Goal: Find specific page/section: Find specific page/section

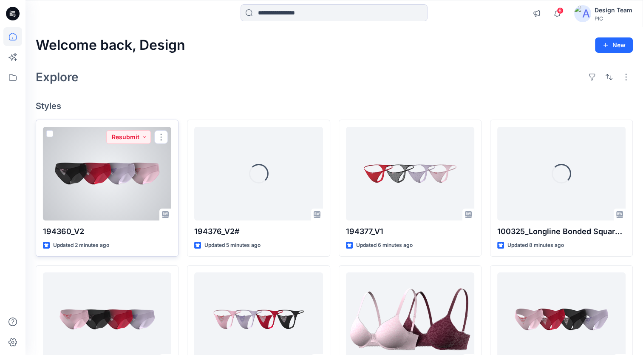
click at [130, 190] on div at bounding box center [107, 174] width 128 height 94
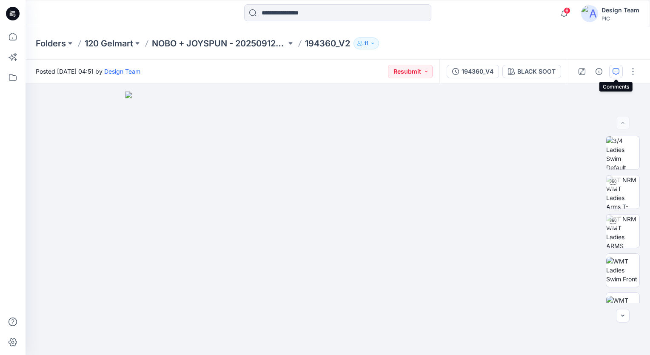
click at [612, 74] on icon "button" at bounding box center [615, 71] width 7 height 7
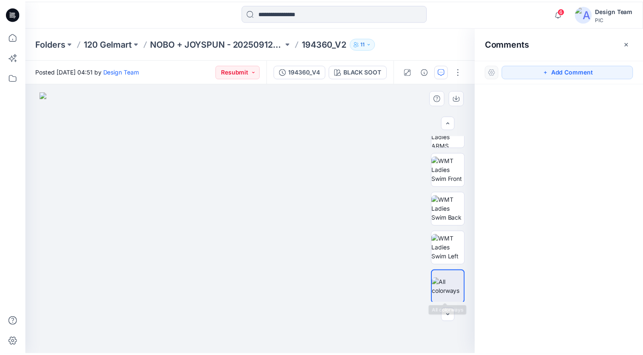
scroll to position [101, 0]
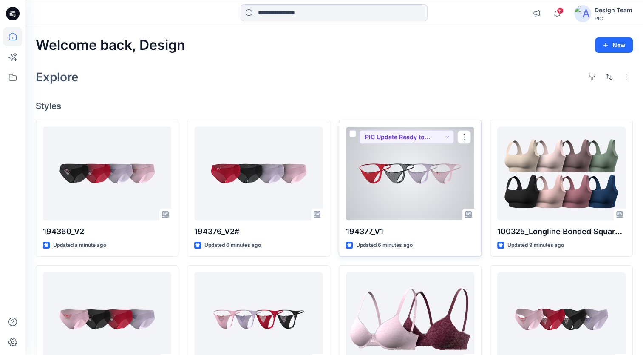
click at [393, 172] on div at bounding box center [410, 174] width 128 height 94
click at [446, 136] on button "PIC Update Ready to Review" at bounding box center [407, 137] width 94 height 14
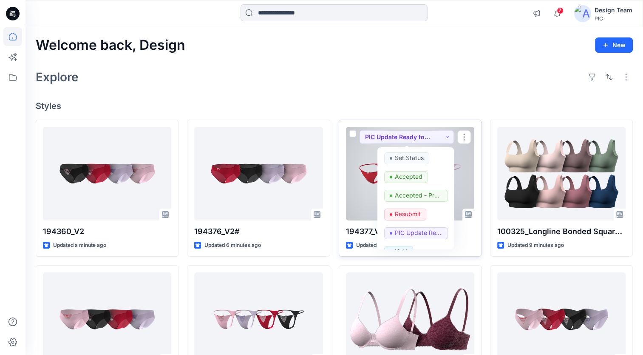
click at [367, 198] on div at bounding box center [410, 174] width 128 height 94
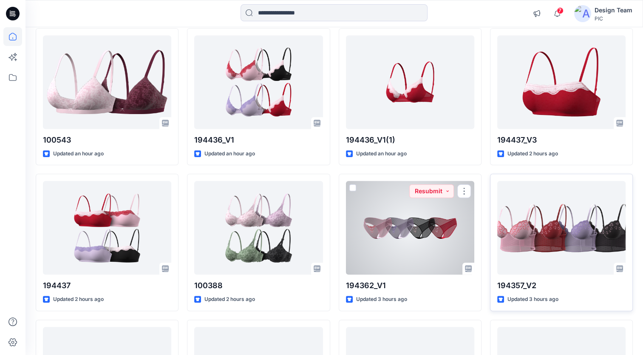
scroll to position [403, 0]
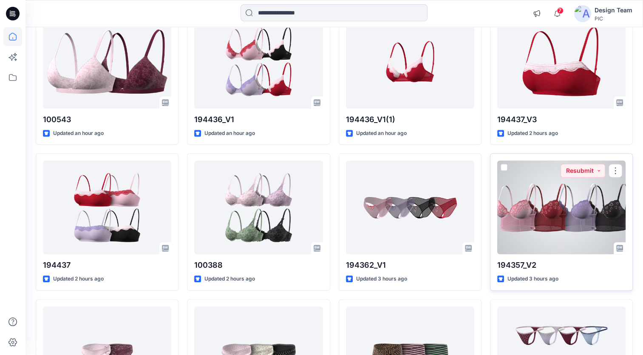
click at [529, 244] on div at bounding box center [561, 207] width 128 height 94
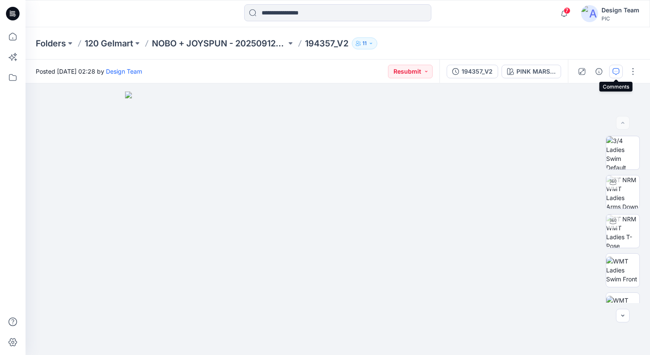
click at [615, 69] on icon "button" at bounding box center [615, 71] width 7 height 7
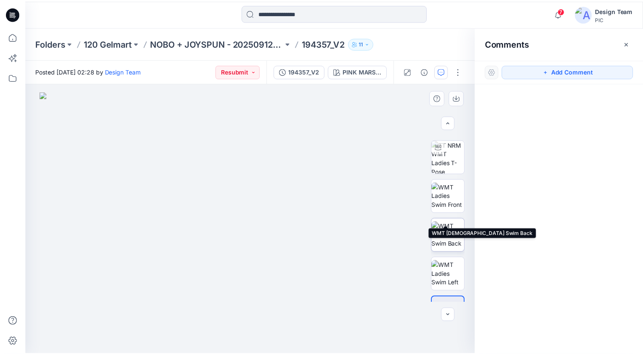
scroll to position [101, 0]
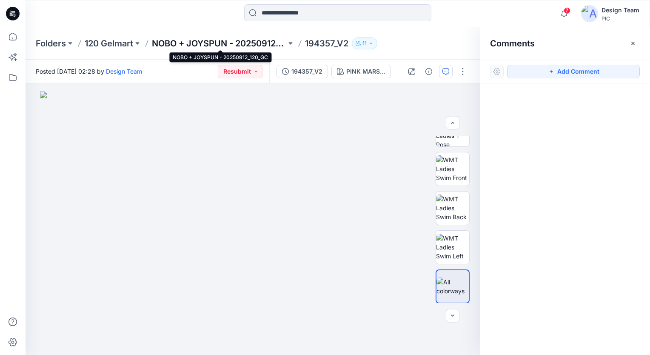
click at [238, 40] on p "NOBO + JOYSPUN - 20250912_120_GC" at bounding box center [219, 43] width 134 height 12
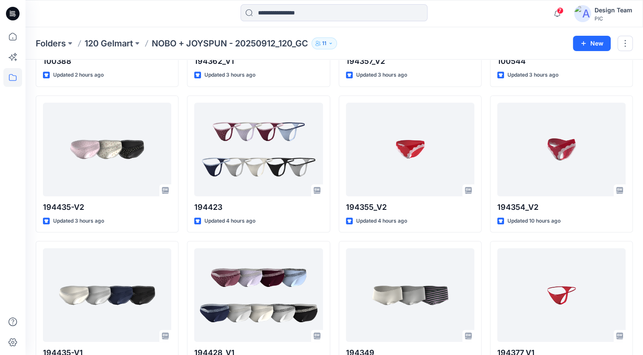
scroll to position [464, 0]
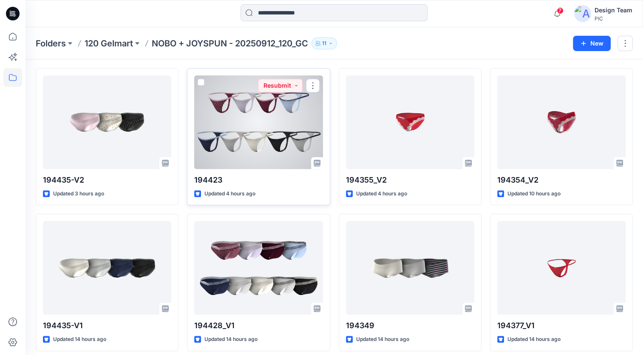
click at [292, 129] on div at bounding box center [258, 122] width 128 height 94
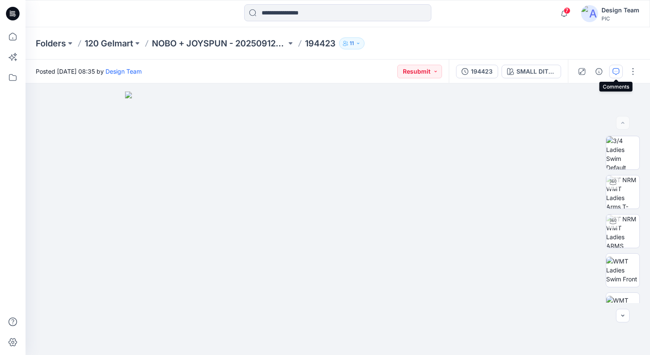
click at [611, 72] on button "button" at bounding box center [616, 72] width 14 height 14
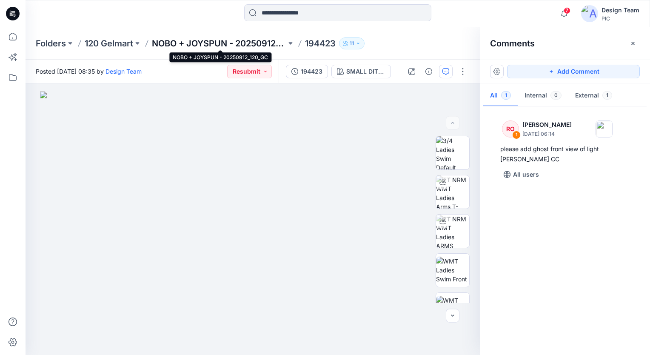
click at [233, 44] on p "NOBO + JOYSPUN - 20250912_120_GC" at bounding box center [219, 43] width 134 height 12
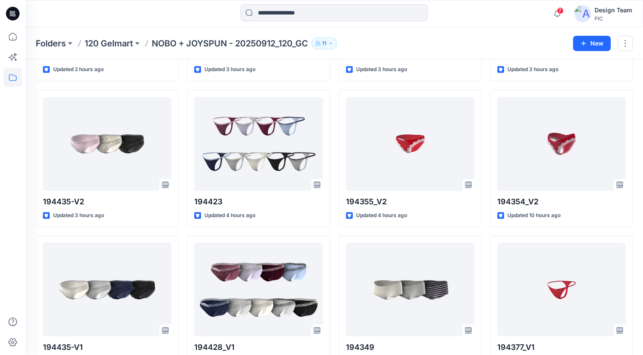
scroll to position [468, 0]
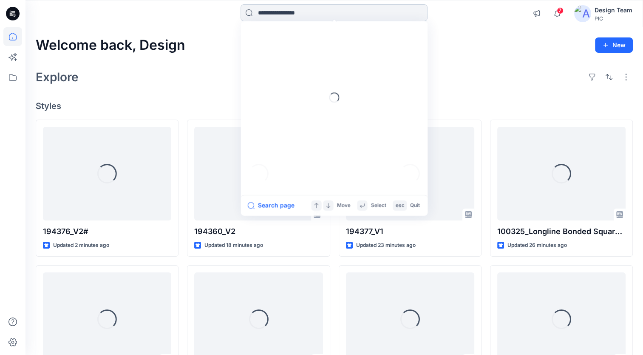
click at [272, 13] on input at bounding box center [334, 12] width 187 height 17
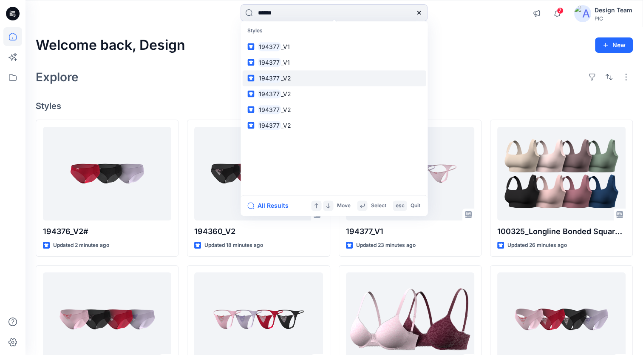
type input "******"
click at [284, 79] on span "_V2" at bounding box center [286, 77] width 10 height 7
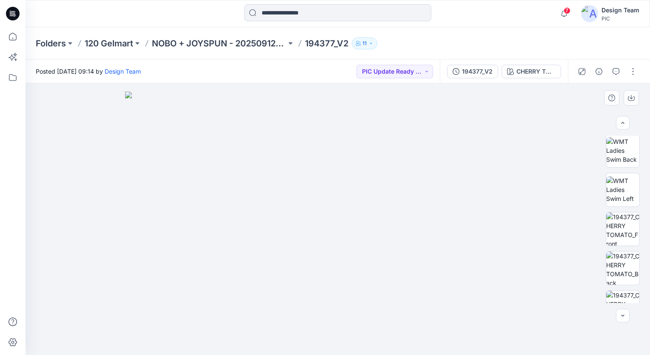
scroll to position [170, 0]
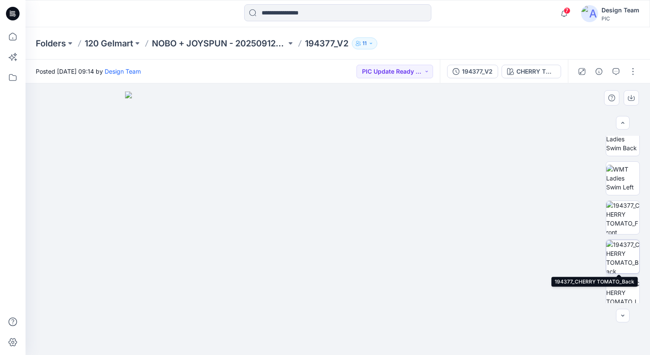
click at [621, 256] on img at bounding box center [622, 256] width 33 height 33
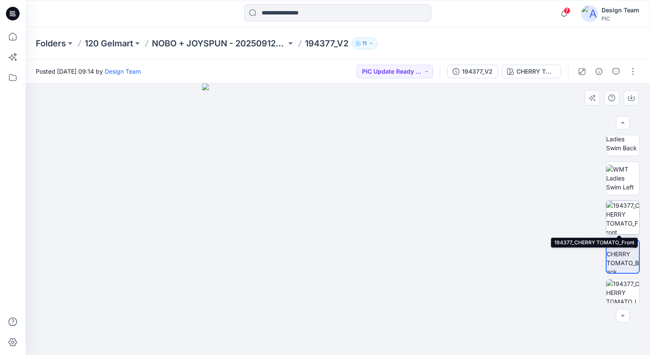
click at [616, 213] on img at bounding box center [622, 217] width 33 height 33
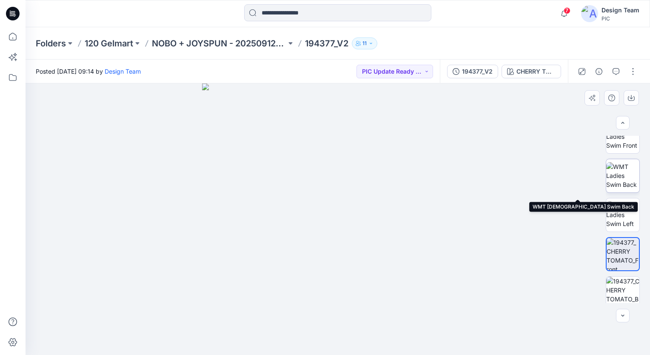
scroll to position [128, 0]
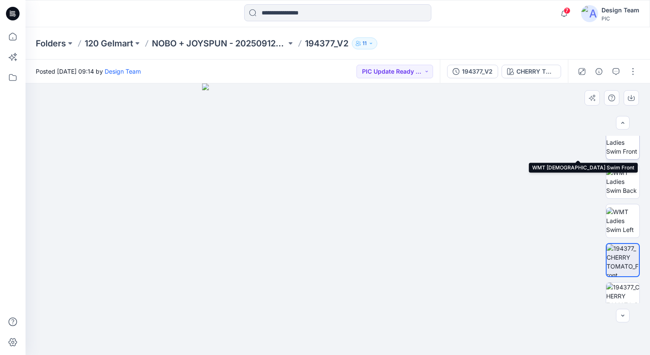
click at [617, 148] on img at bounding box center [622, 142] width 33 height 27
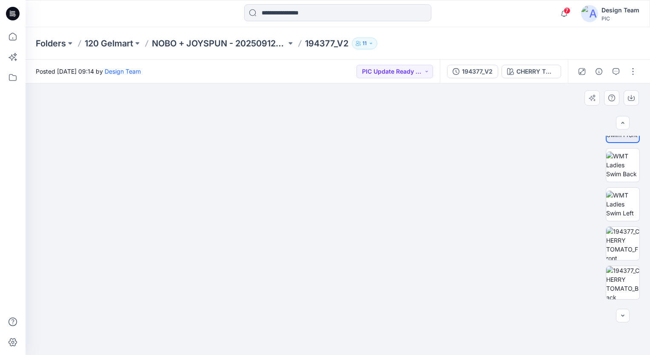
scroll to position [145, 0]
drag, startPoint x: 366, startPoint y: 261, endPoint x: 379, endPoint y: 190, distance: 72.5
click at [379, 190] on img at bounding box center [337, 207] width 294 height 294
click at [354, 199] on img at bounding box center [337, 78] width 553 height 553
drag, startPoint x: 355, startPoint y: 198, endPoint x: 357, endPoint y: 184, distance: 14.2
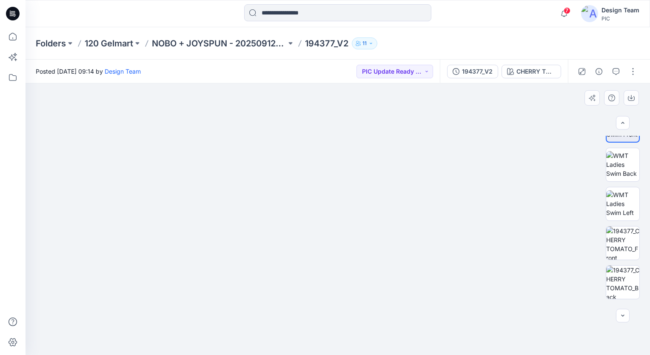
click at [357, 184] on img at bounding box center [337, 78] width 553 height 553
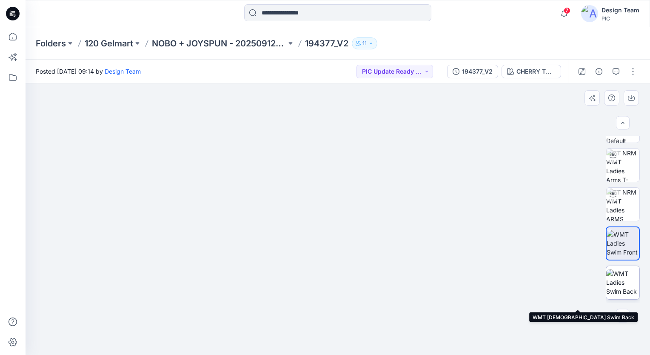
scroll to position [17, 0]
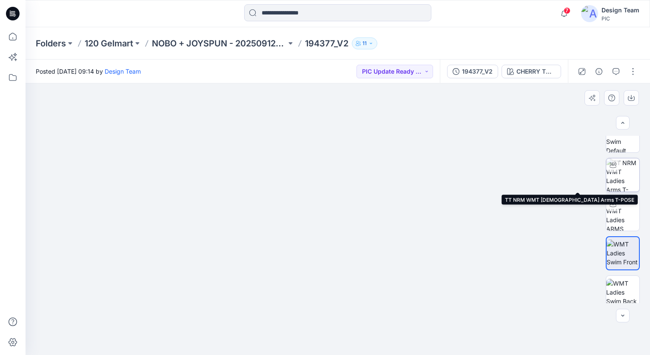
click at [616, 171] on img at bounding box center [622, 174] width 33 height 33
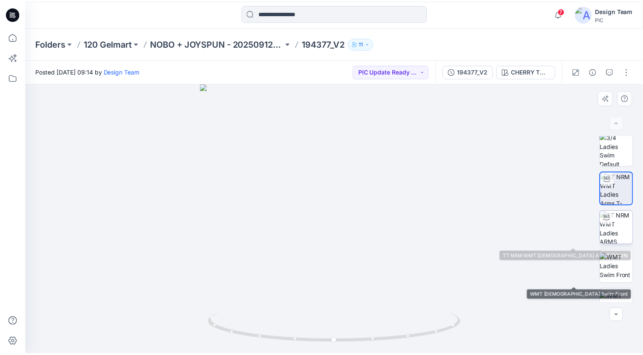
scroll to position [0, 0]
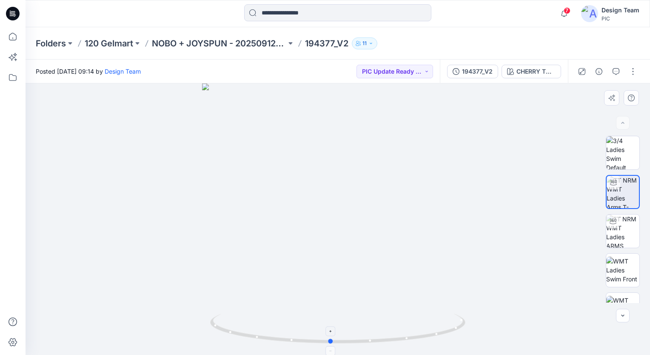
drag, startPoint x: 323, startPoint y: 343, endPoint x: 316, endPoint y: 319, distance: 25.0
click at [316, 321] on icon at bounding box center [338, 329] width 257 height 32
drag, startPoint x: 342, startPoint y: 341, endPoint x: 374, endPoint y: 334, distance: 33.5
click at [371, 335] on icon at bounding box center [338, 329] width 257 height 32
drag, startPoint x: 331, startPoint y: 342, endPoint x: 293, endPoint y: 342, distance: 37.8
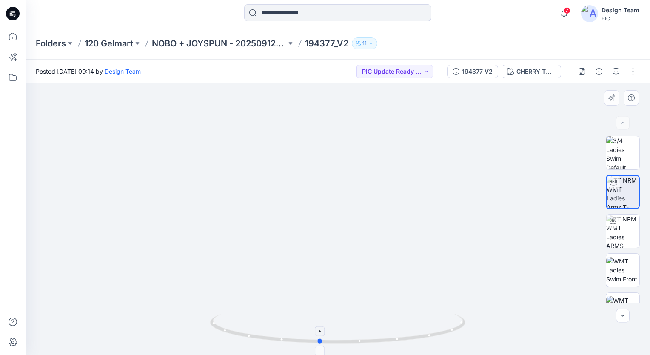
click at [293, 342] on icon at bounding box center [338, 329] width 257 height 32
drag, startPoint x: 357, startPoint y: 341, endPoint x: 379, endPoint y: 339, distance: 22.2
click at [379, 339] on icon at bounding box center [338, 329] width 257 height 32
drag, startPoint x: 338, startPoint y: 287, endPoint x: 343, endPoint y: 174, distance: 113.6
click at [343, 174] on img at bounding box center [338, 92] width 590 height 526
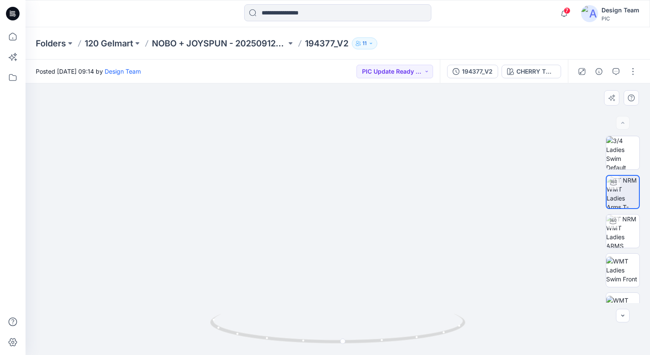
drag, startPoint x: 374, startPoint y: 143, endPoint x: 356, endPoint y: 221, distance: 80.6
click at [356, 221] on img at bounding box center [321, 10] width 829 height 690
drag, startPoint x: 408, startPoint y: 343, endPoint x: 277, endPoint y: 353, distance: 131.3
click at [277, 353] on div at bounding box center [337, 333] width 255 height 43
drag, startPoint x: 329, startPoint y: 290, endPoint x: 299, endPoint y: 226, distance: 70.9
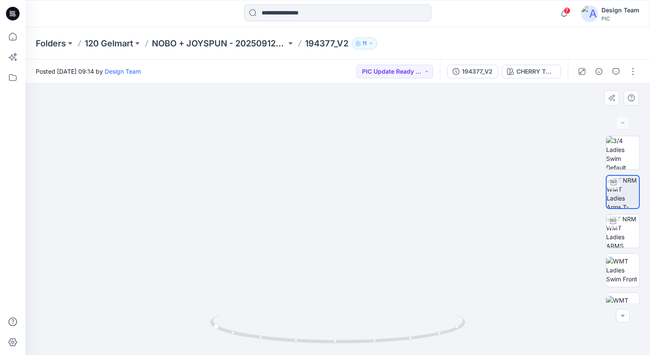
drag, startPoint x: 298, startPoint y: 341, endPoint x: 324, endPoint y: 339, distance: 26.4
click at [324, 339] on icon at bounding box center [338, 329] width 257 height 32
drag, startPoint x: 324, startPoint y: 339, endPoint x: 359, endPoint y: 337, distance: 34.5
click at [359, 337] on icon at bounding box center [338, 329] width 257 height 32
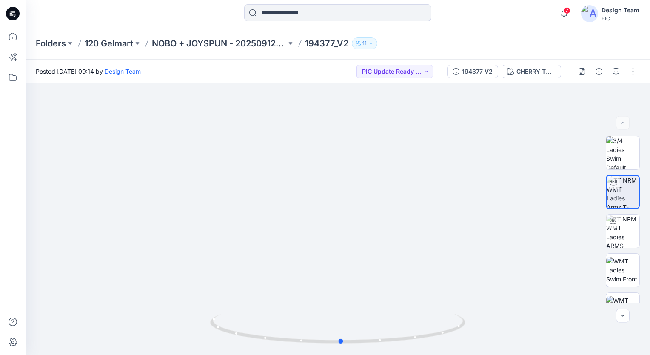
drag, startPoint x: 311, startPoint y: 344, endPoint x: 376, endPoint y: 340, distance: 65.2
click at [379, 340] on icon at bounding box center [338, 329] width 257 height 32
click at [614, 75] on button "button" at bounding box center [616, 72] width 14 height 14
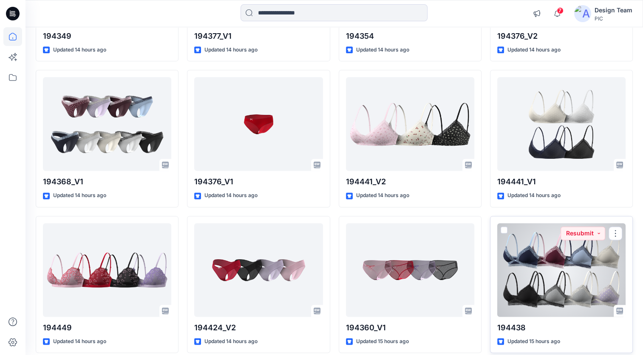
scroll to position [1106, 0]
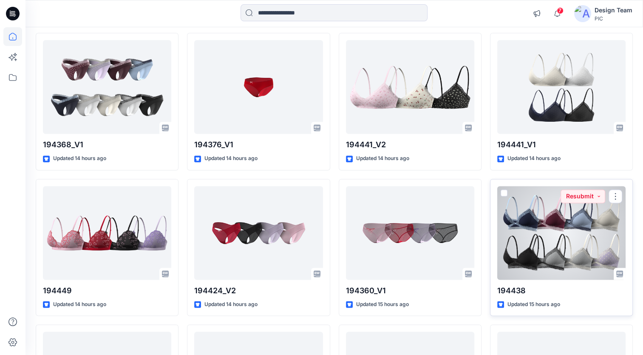
click at [548, 256] on div at bounding box center [561, 233] width 128 height 94
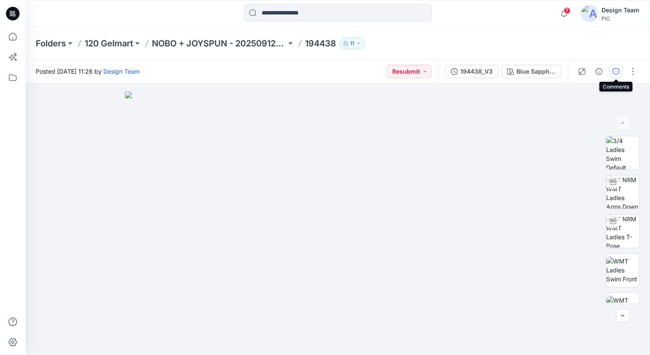
click at [616, 69] on icon "button" at bounding box center [615, 71] width 7 height 7
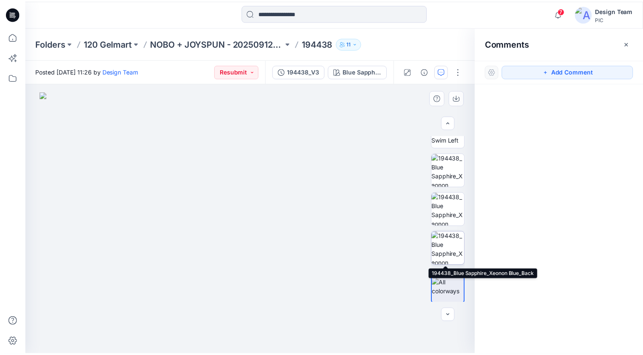
scroll to position [218, 0]
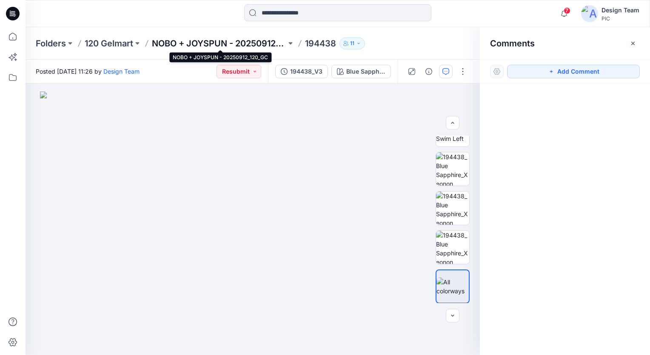
click at [202, 44] on p "NOBO + JOYSPUN - 20250912_120_GC" at bounding box center [219, 43] width 134 height 12
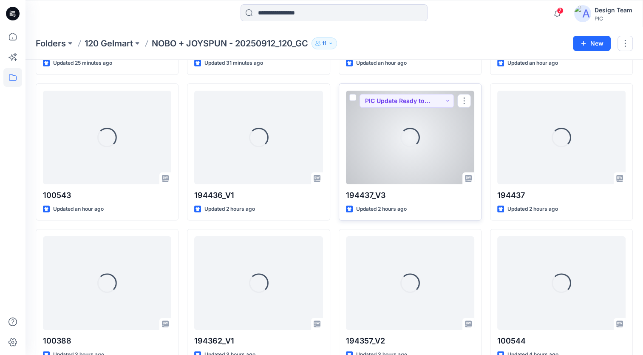
scroll to position [209, 0]
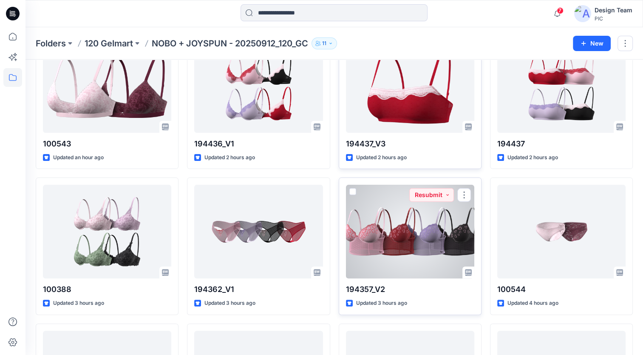
click at [420, 257] on div at bounding box center [410, 231] width 128 height 94
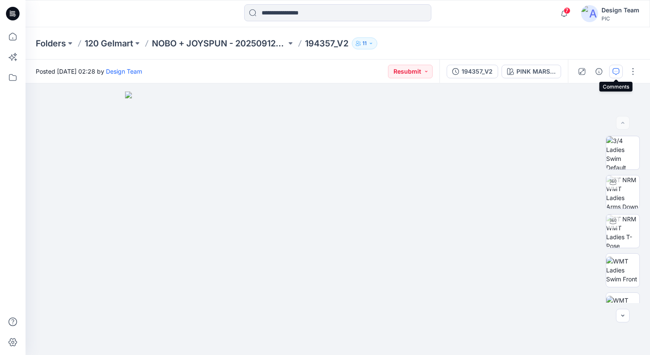
click at [614, 68] on icon "button" at bounding box center [615, 71] width 7 height 7
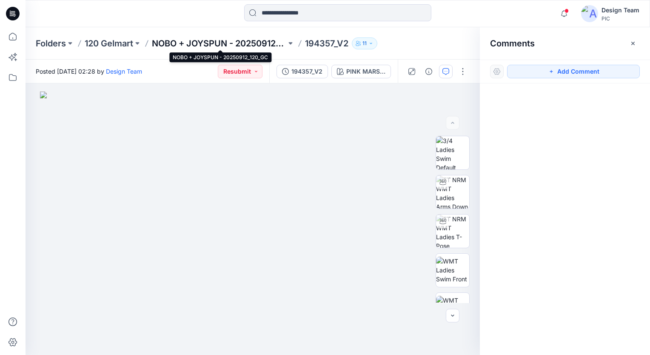
click at [257, 47] on p "NOBO + JOYSPUN - 20250912_120_GC" at bounding box center [219, 43] width 134 height 12
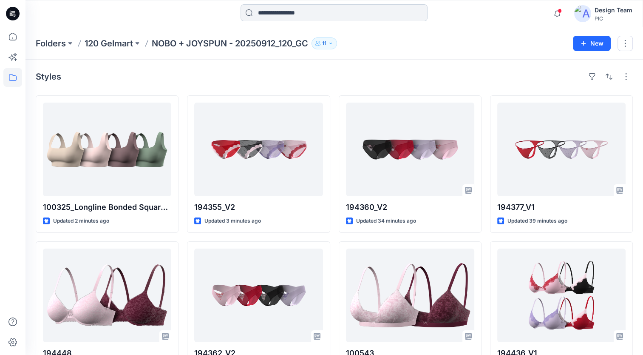
click at [304, 9] on input at bounding box center [334, 12] width 187 height 17
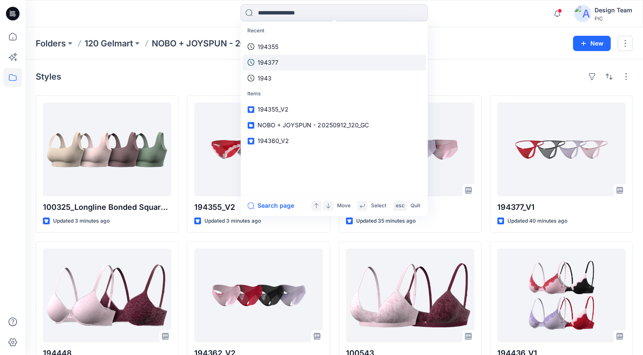
click at [277, 59] on p "194377" at bounding box center [268, 62] width 21 height 9
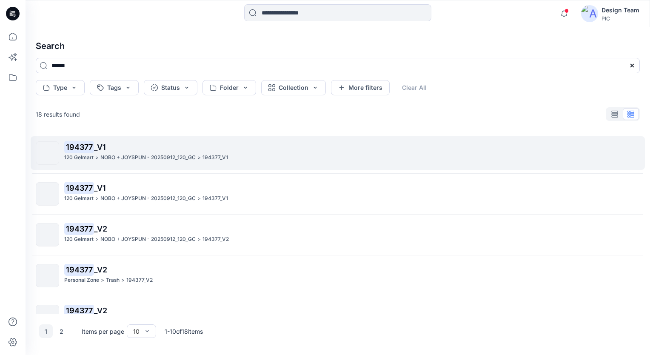
click at [94, 144] on span "_V1" at bounding box center [100, 146] width 12 height 9
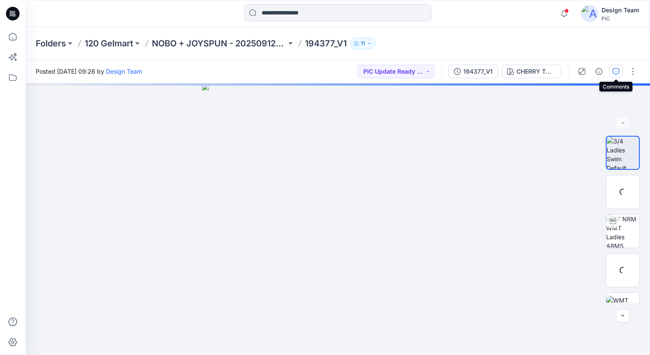
click at [615, 73] on icon "button" at bounding box center [615, 71] width 7 height 7
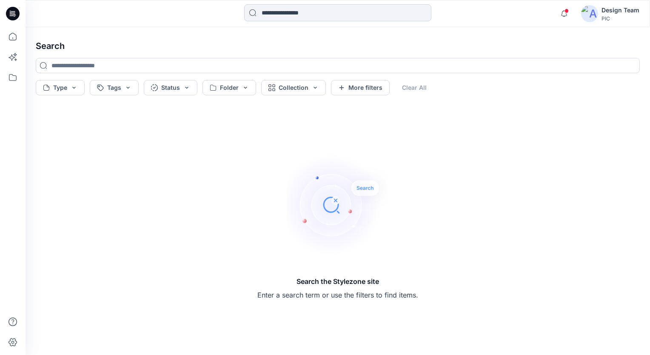
click at [278, 14] on input at bounding box center [337, 12] width 187 height 17
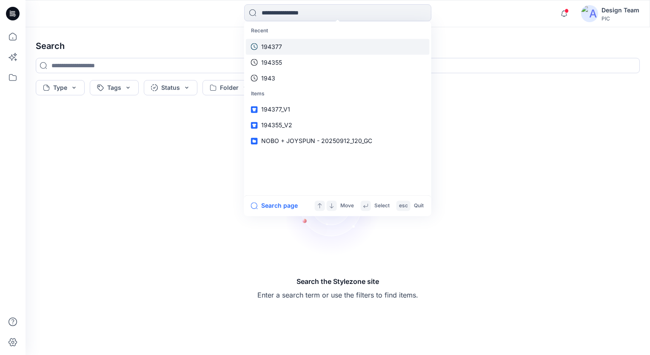
click at [273, 48] on p "194377" at bounding box center [271, 46] width 21 height 9
type input "******"
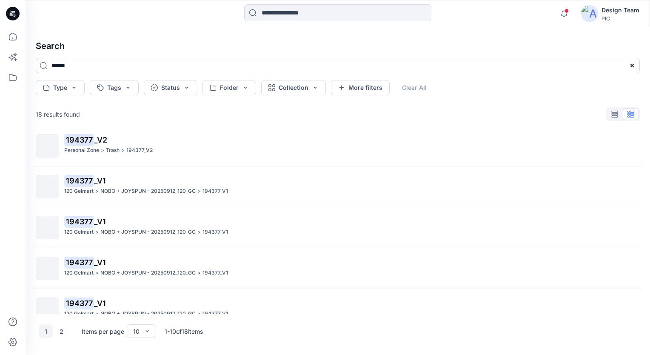
scroll to position [226, 0]
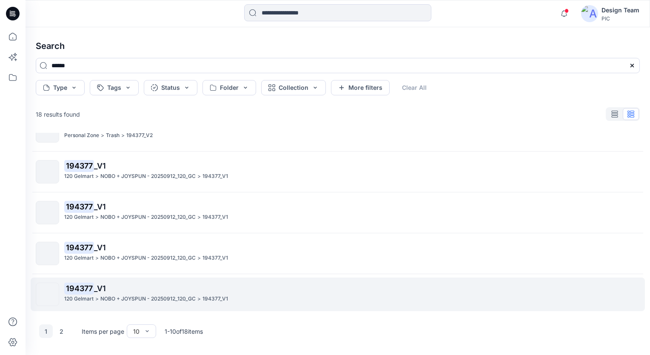
click at [77, 284] on mark "194377" at bounding box center [79, 288] width 30 height 12
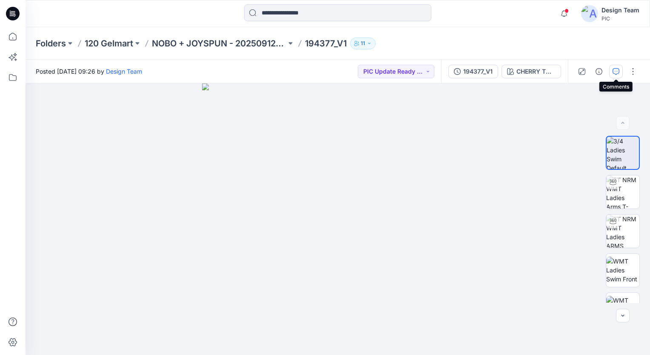
click at [613, 71] on icon "button" at bounding box center [615, 71] width 7 height 7
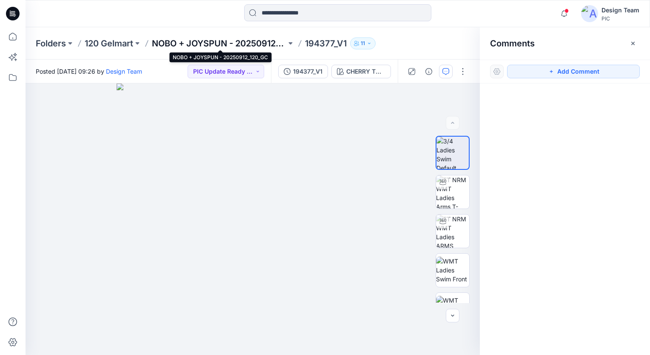
click at [259, 42] on p "NOBO + JOYSPUN - 20250912_120_GC" at bounding box center [219, 43] width 134 height 12
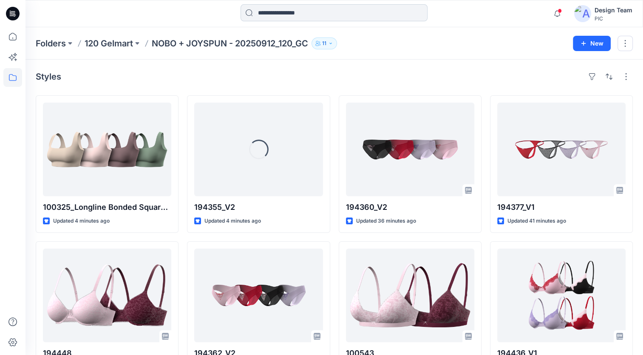
click at [289, 11] on input at bounding box center [334, 12] width 187 height 17
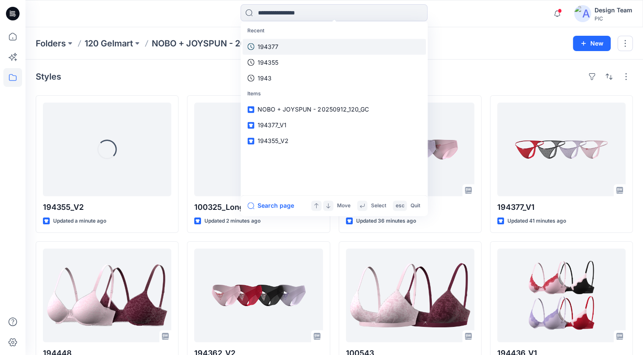
click at [272, 45] on p "194377" at bounding box center [268, 46] width 21 height 9
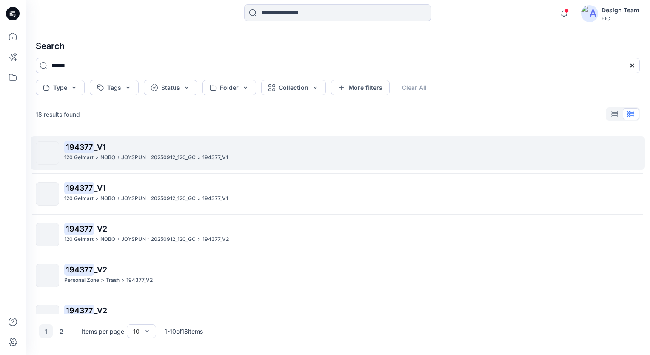
click at [102, 150] on span "_V1" at bounding box center [100, 146] width 12 height 9
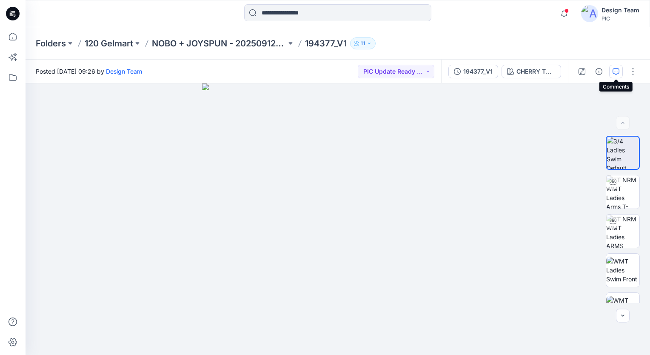
click at [618, 75] on button "button" at bounding box center [616, 72] width 14 height 14
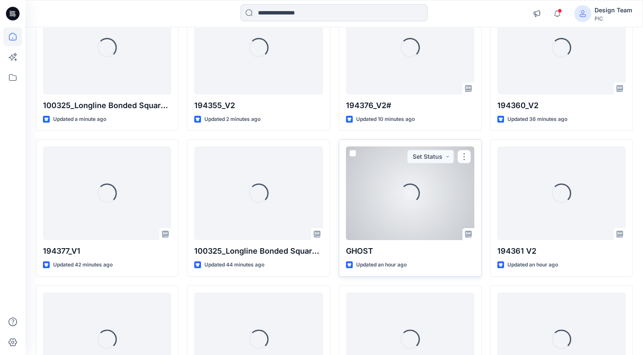
scroll to position [128, 0]
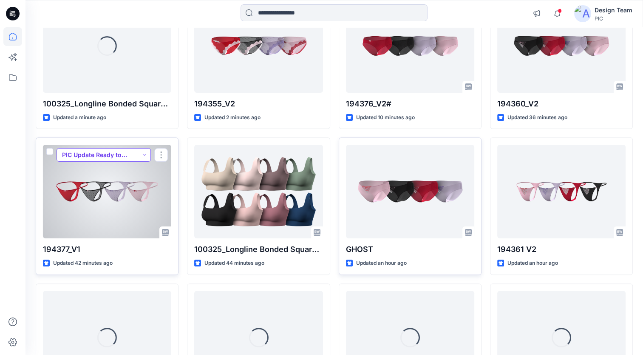
click at [142, 152] on button "PIC Update Ready to Review" at bounding box center [104, 155] width 94 height 14
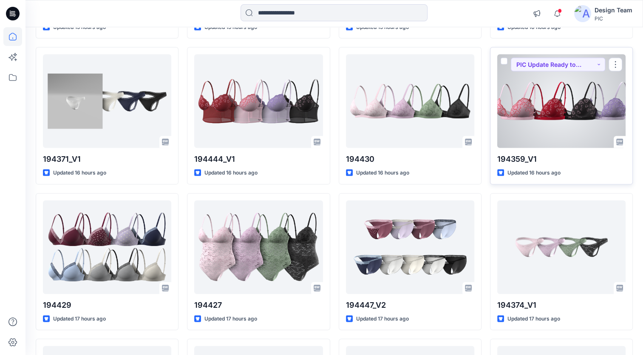
scroll to position [1840, 0]
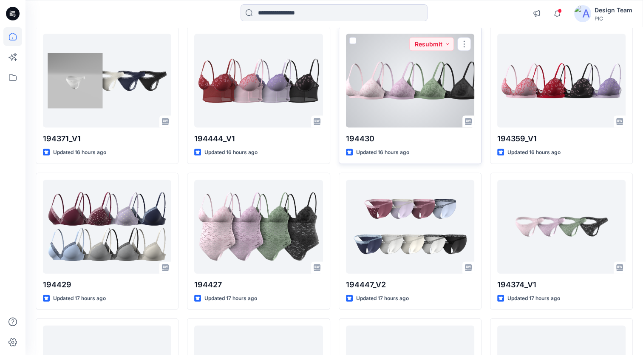
click at [374, 74] on div at bounding box center [410, 81] width 128 height 94
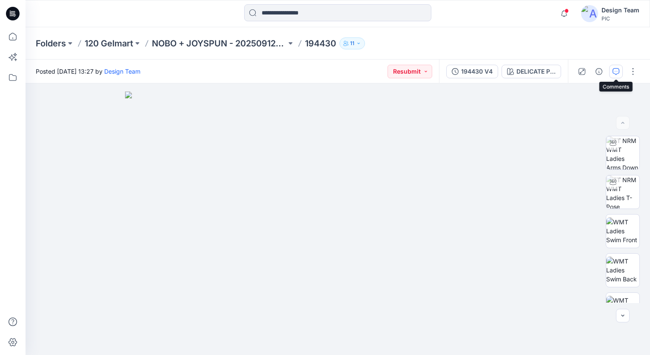
click at [613, 71] on icon "button" at bounding box center [615, 71] width 7 height 7
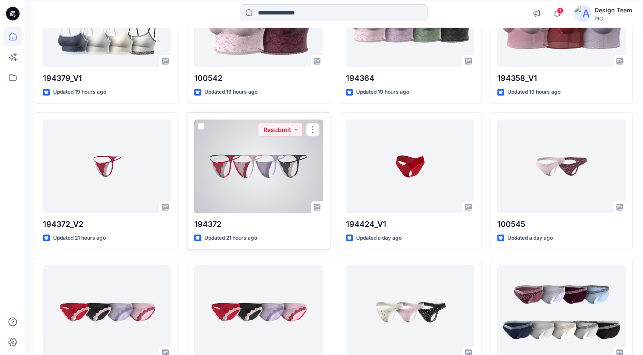
scroll to position [2542, 0]
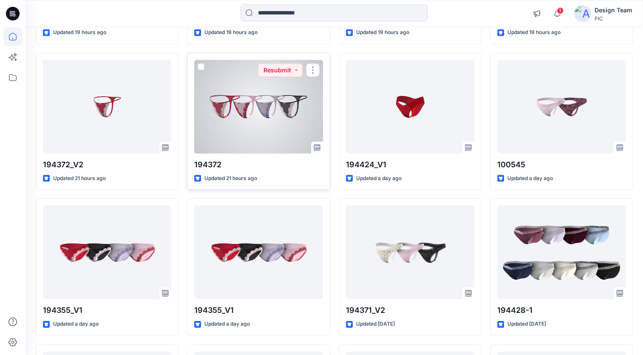
click at [272, 98] on div at bounding box center [258, 107] width 128 height 94
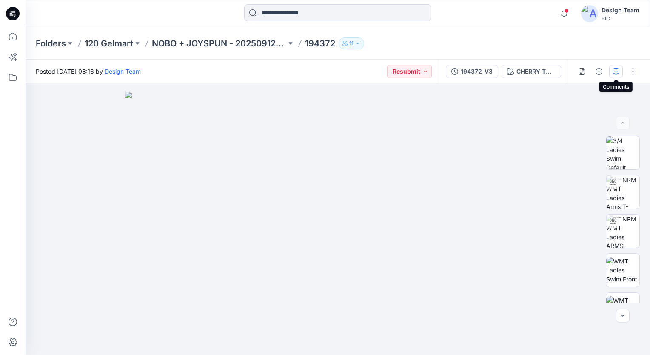
click at [620, 71] on button "button" at bounding box center [616, 72] width 14 height 14
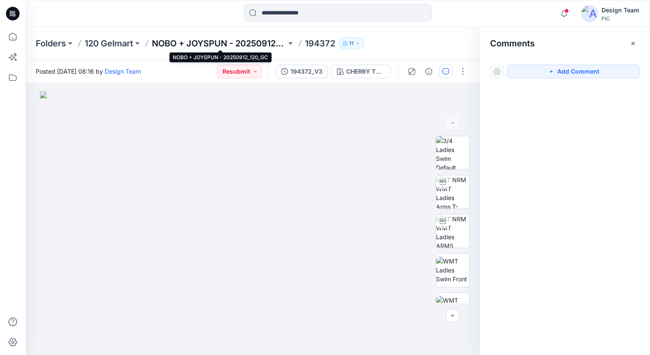
click at [213, 45] on p "NOBO + JOYSPUN - 20250912_120_GC" at bounding box center [219, 43] width 134 height 12
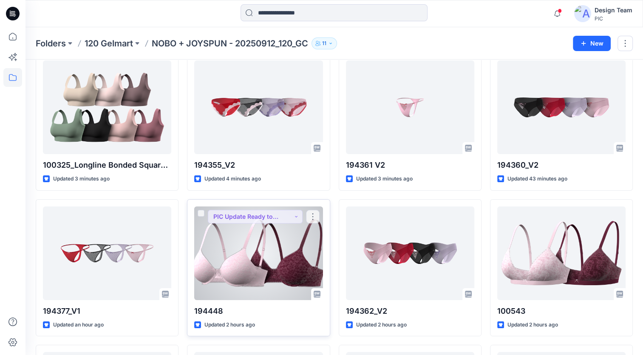
scroll to position [43, 0]
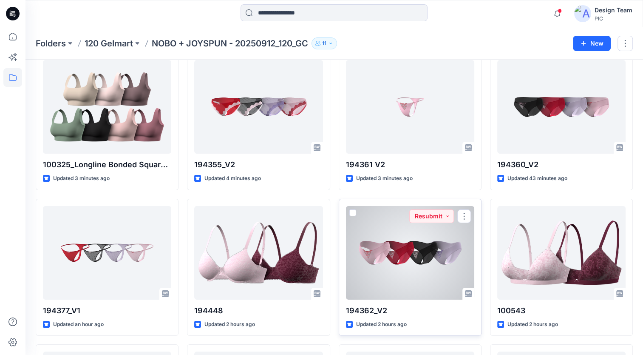
click at [384, 250] on div at bounding box center [410, 253] width 128 height 94
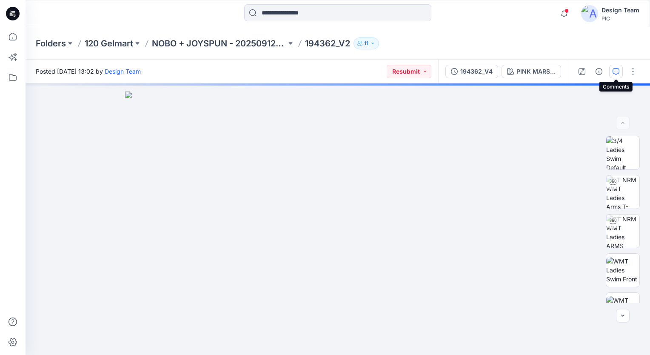
click at [614, 71] on icon "button" at bounding box center [615, 71] width 7 height 7
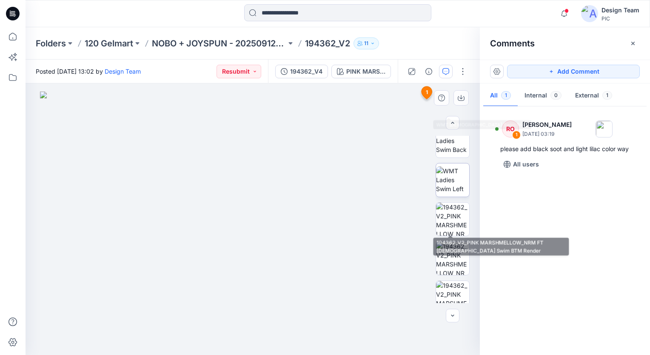
scroll to position [170, 0]
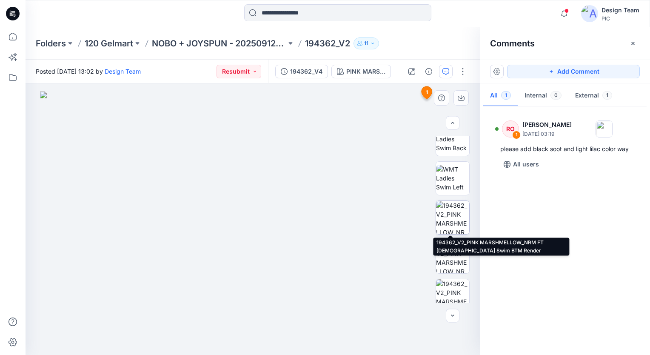
click at [445, 209] on img at bounding box center [452, 217] width 33 height 33
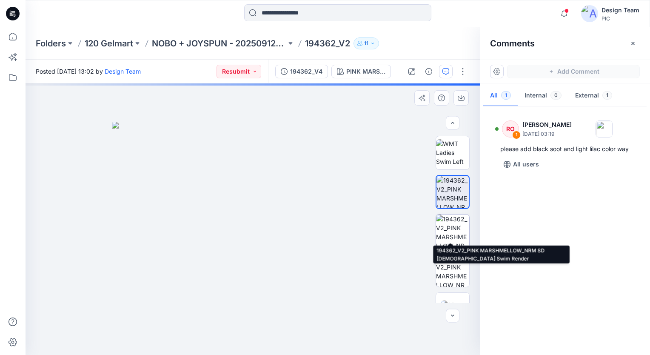
scroll to position [218, 0]
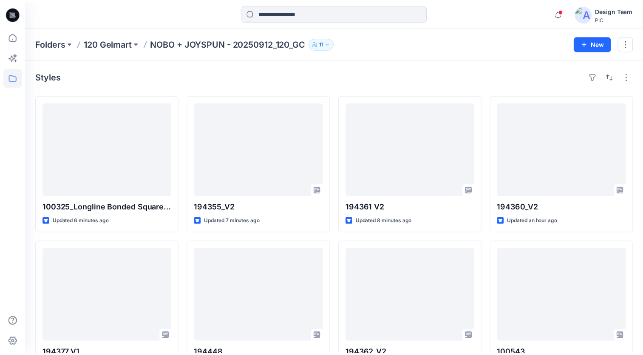
scroll to position [43, 0]
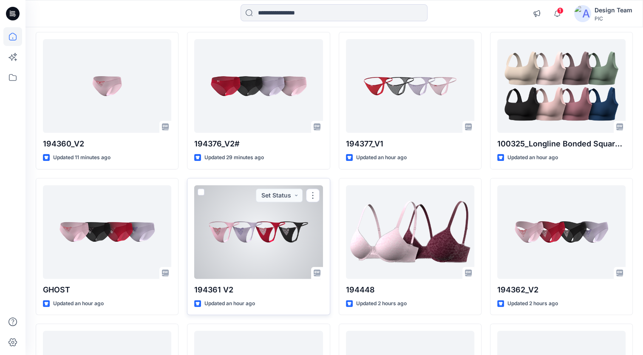
scroll to position [275, 0]
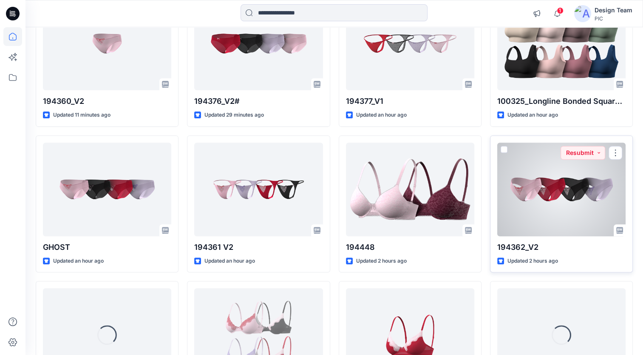
click at [526, 209] on div at bounding box center [561, 189] width 128 height 94
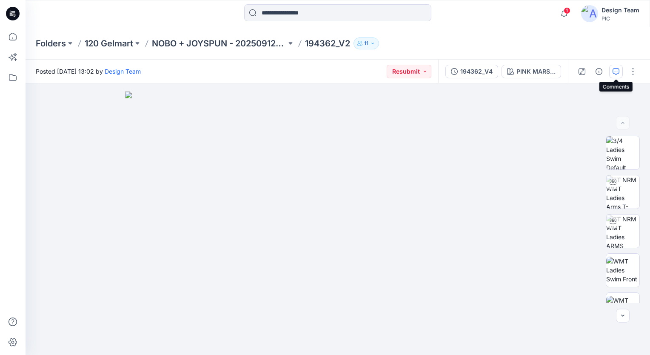
click at [610, 73] on button "button" at bounding box center [616, 72] width 14 height 14
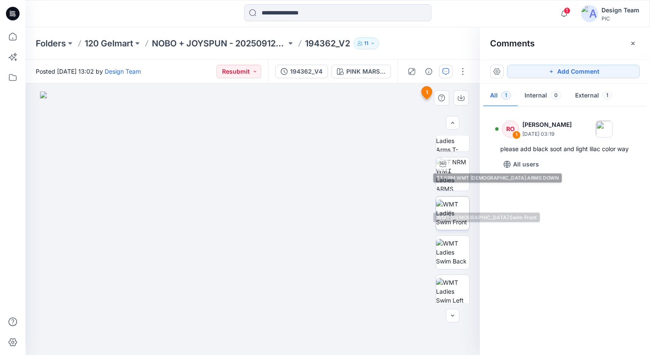
scroll to position [128, 0]
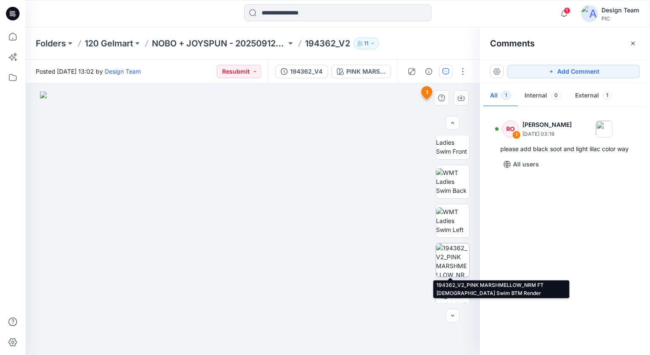
click at [454, 258] on img at bounding box center [452, 259] width 33 height 33
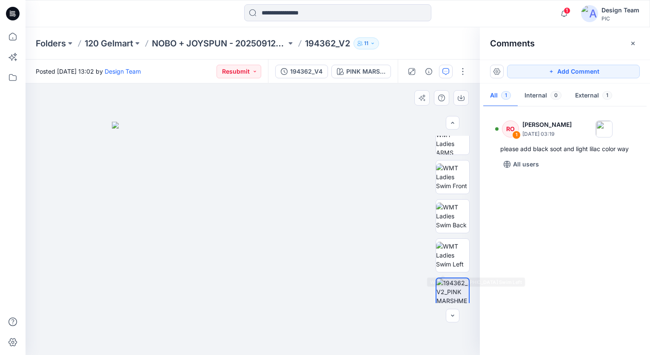
scroll to position [91, 0]
click at [241, 234] on img at bounding box center [252, 238] width 281 height 233
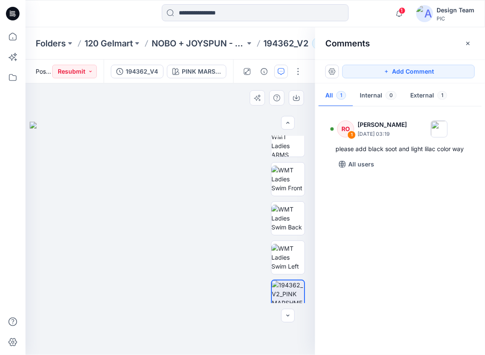
drag, startPoint x: 196, startPoint y: 110, endPoint x: 246, endPoint y: 122, distance: 52.0
click at [246, 122] on div at bounding box center [171, 218] width 290 height 271
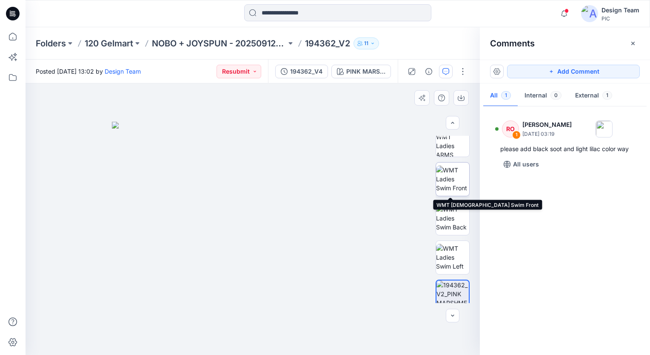
scroll to position [48, 0]
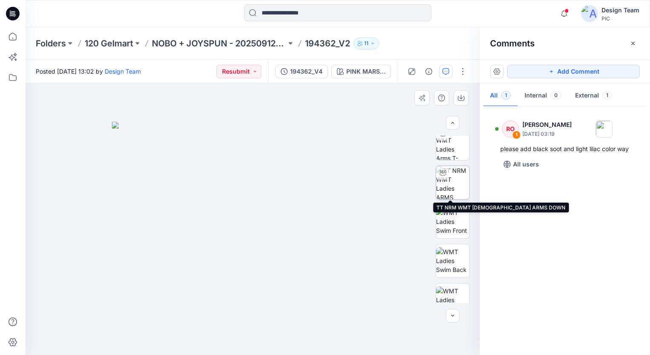
click at [452, 187] on img at bounding box center [452, 182] width 33 height 33
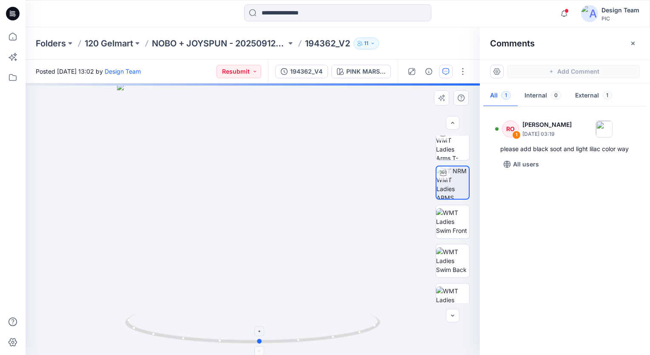
drag, startPoint x: 274, startPoint y: 346, endPoint x: 281, endPoint y: 342, distance: 8.2
click at [281, 342] on div at bounding box center [253, 218] width 454 height 271
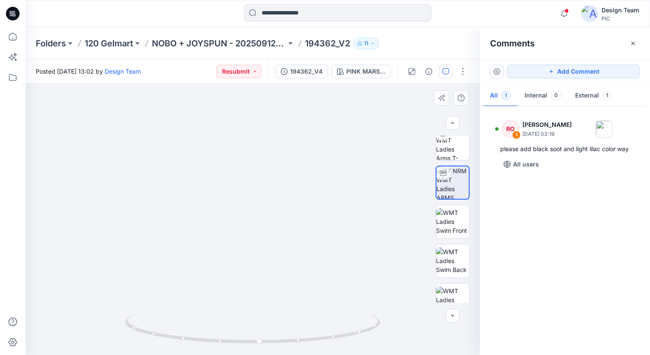
drag, startPoint x: 263, startPoint y: 275, endPoint x: 262, endPoint y: 153, distance: 122.9
click at [262, 153] on img at bounding box center [250, 84] width 590 height 540
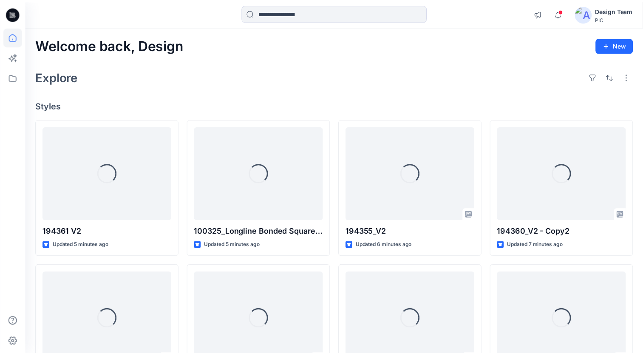
scroll to position [275, 0]
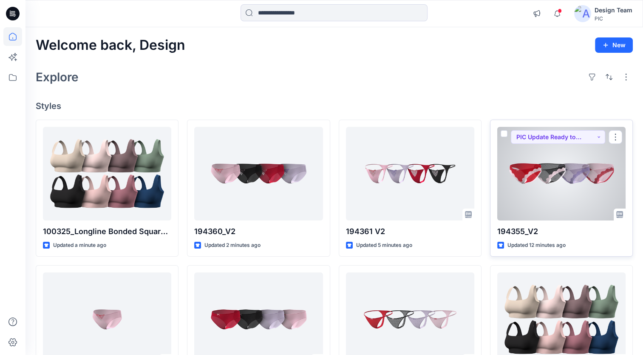
click at [567, 167] on div at bounding box center [561, 174] width 128 height 94
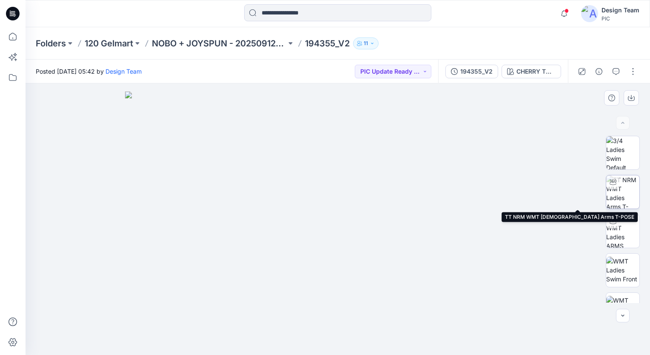
click at [622, 197] on img at bounding box center [622, 191] width 33 height 33
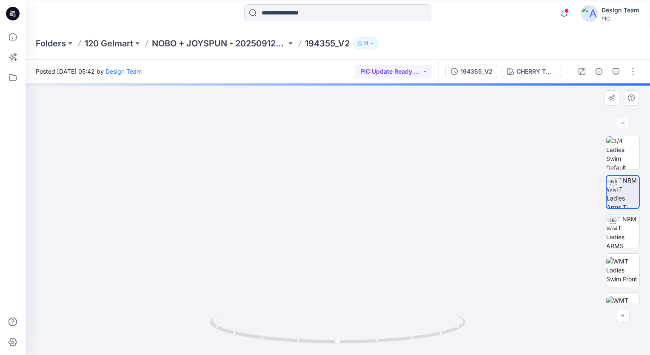
drag, startPoint x: 364, startPoint y: 258, endPoint x: 367, endPoint y: 193, distance: 64.3
click at [366, 188] on img at bounding box center [338, 83] width 635 height 543
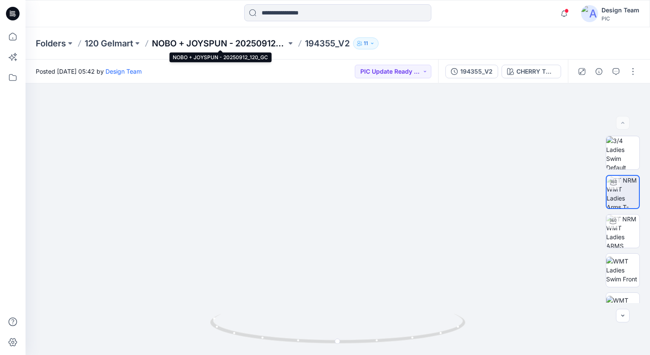
click at [212, 39] on p "NOBO + JOYSPUN - 20250912_120_GC" at bounding box center [219, 43] width 134 height 12
